Goal: Use online tool/utility: Utilize a website feature to perform a specific function

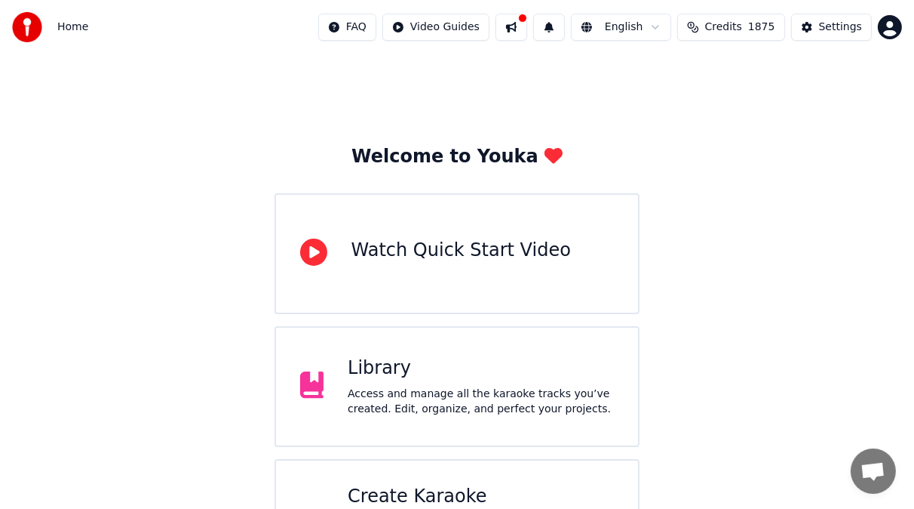
click at [519, 23] on button at bounding box center [512, 27] width 32 height 27
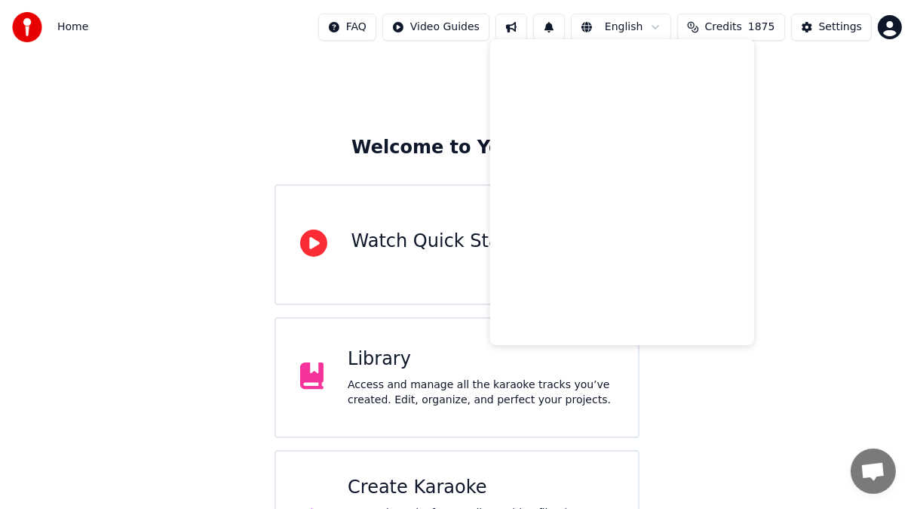
scroll to position [10, 0]
click at [321, 93] on div "Welcome to Youka Watch Quick Start Video Library Access and manage all the kara…" at bounding box center [457, 318] width 914 height 546
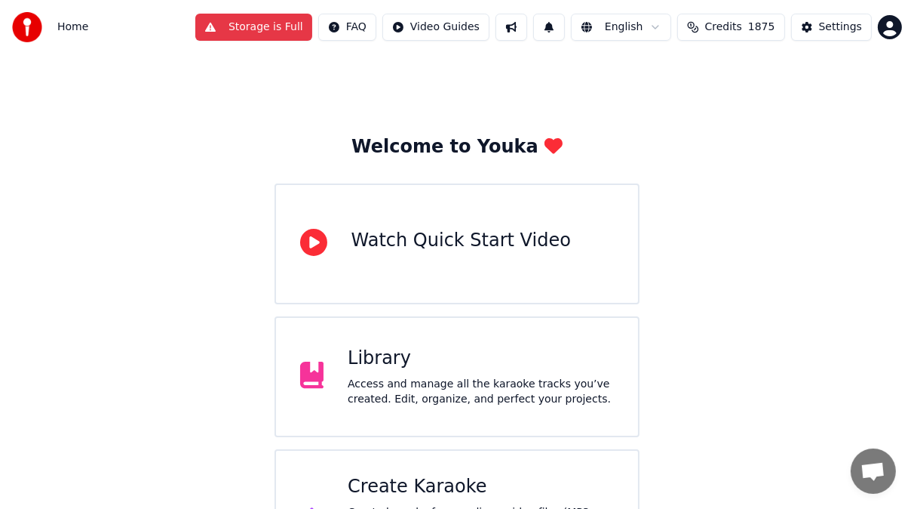
click at [395, 357] on div "Library" at bounding box center [481, 358] width 266 height 24
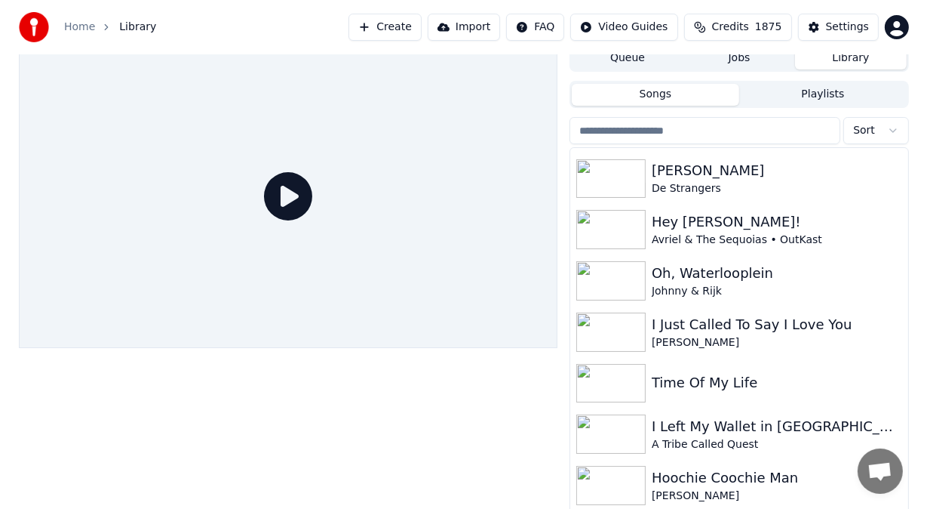
scroll to position [124, 0]
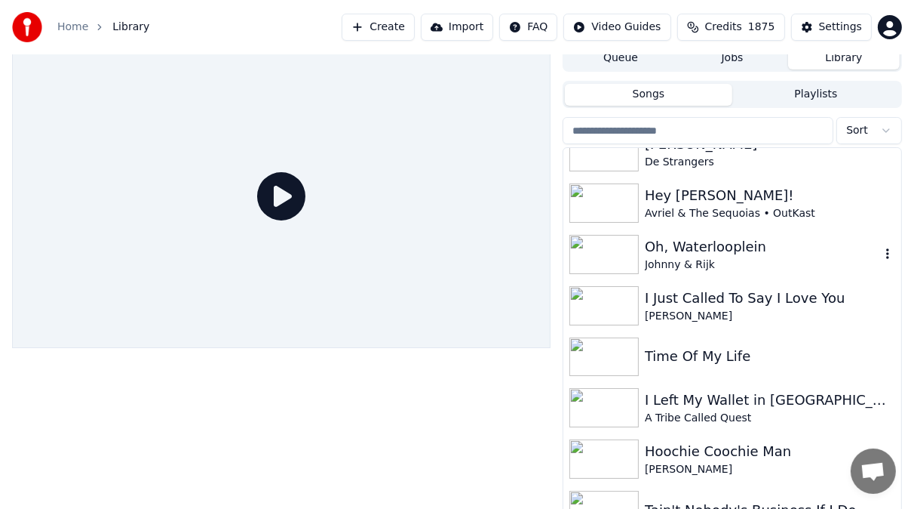
click at [598, 249] on img at bounding box center [604, 254] width 69 height 39
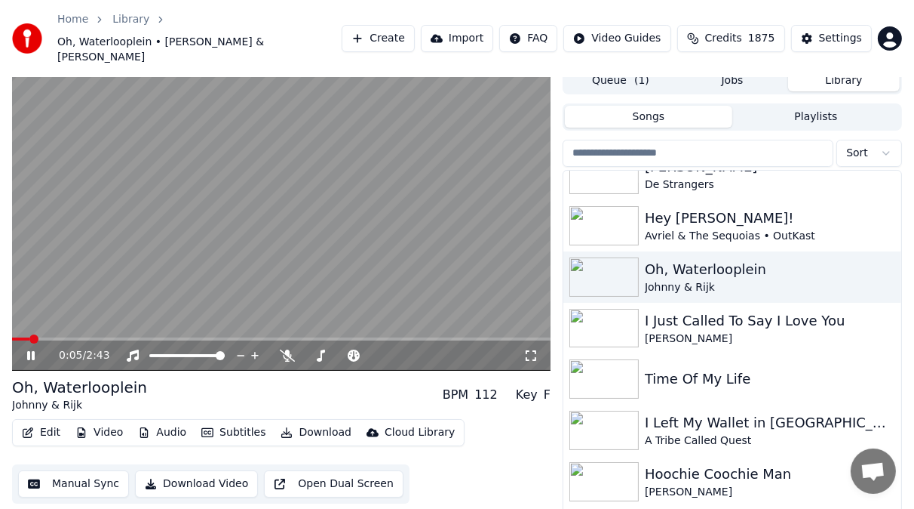
click at [29, 351] on icon at bounding box center [31, 355] width 8 height 9
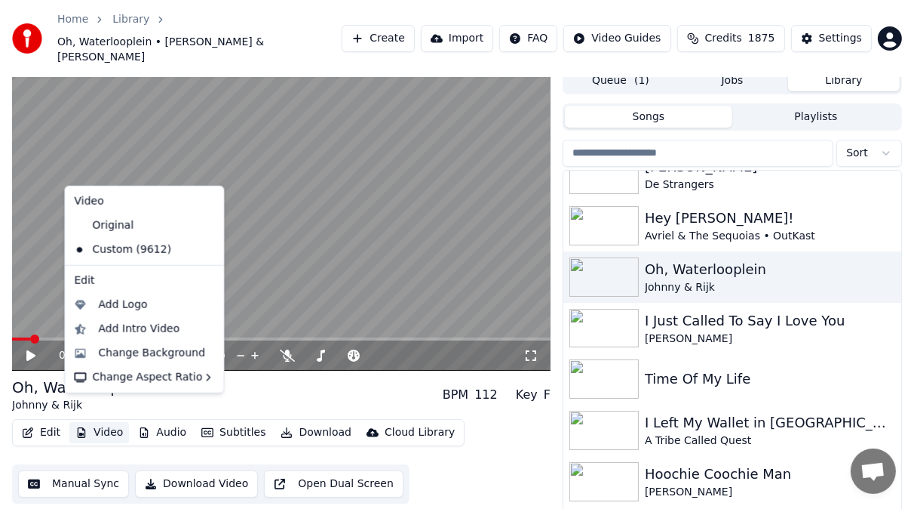
click at [106, 422] on button "Video" at bounding box center [99, 432] width 60 height 21
click at [140, 349] on div "Change Background" at bounding box center [151, 353] width 107 height 15
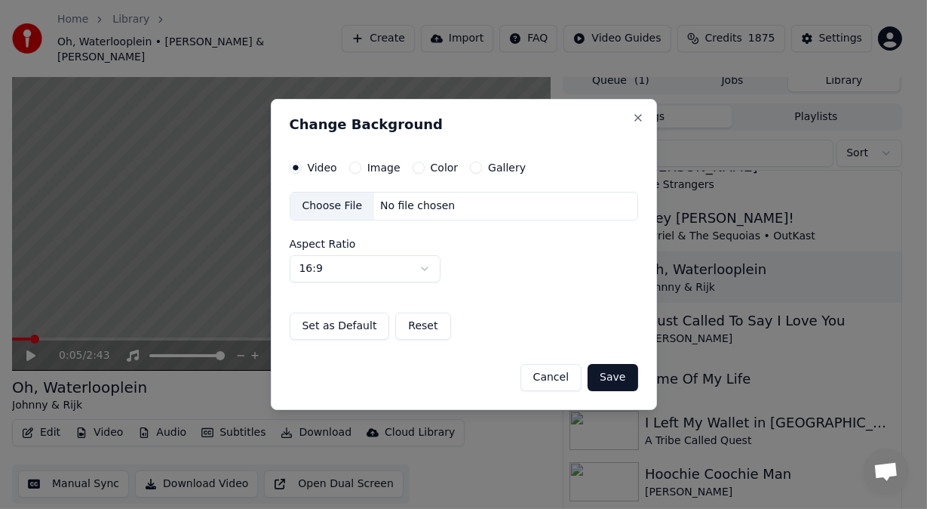
click at [338, 210] on div "Choose File" at bounding box center [332, 205] width 84 height 27
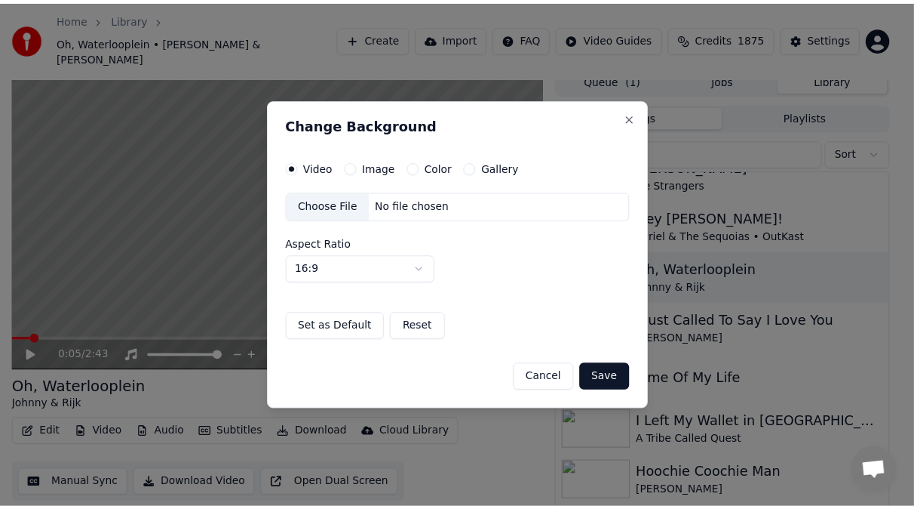
scroll to position [32, 0]
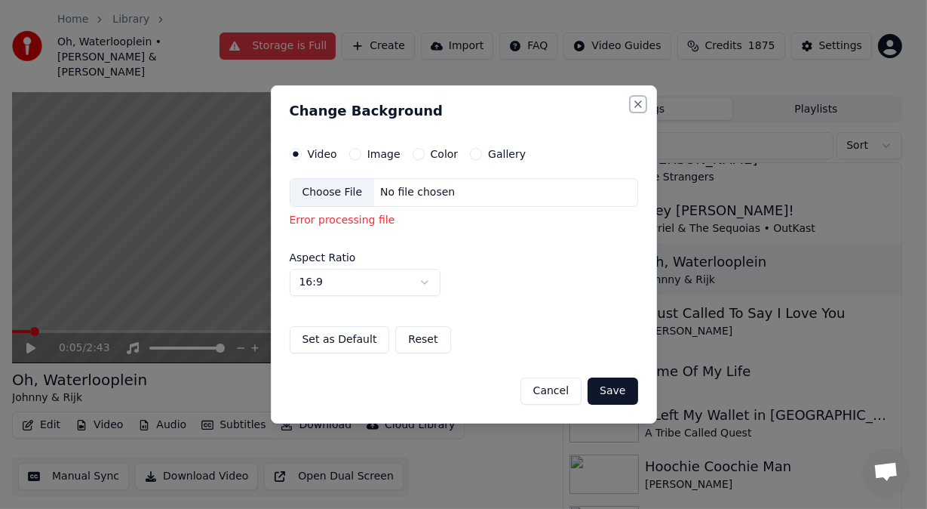
click at [638, 104] on button "Close" at bounding box center [638, 104] width 12 height 12
